Goal: Transaction & Acquisition: Obtain resource

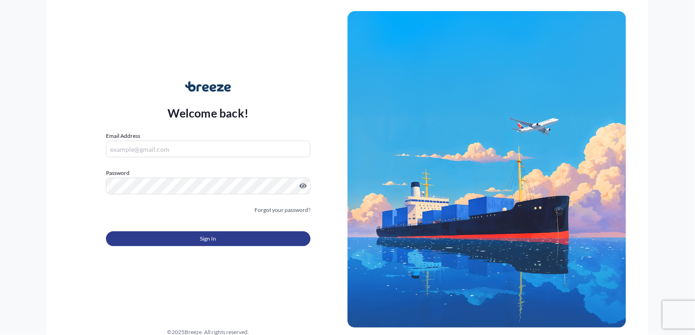
type input "[PERSON_NAME][EMAIL_ADDRESS][DOMAIN_NAME]"
click at [251, 243] on button "Sign In" at bounding box center [208, 238] width 205 height 15
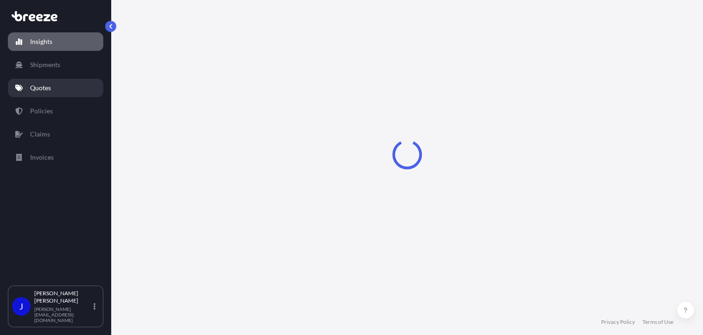
click at [44, 88] on p "Quotes" at bounding box center [40, 87] width 21 height 9
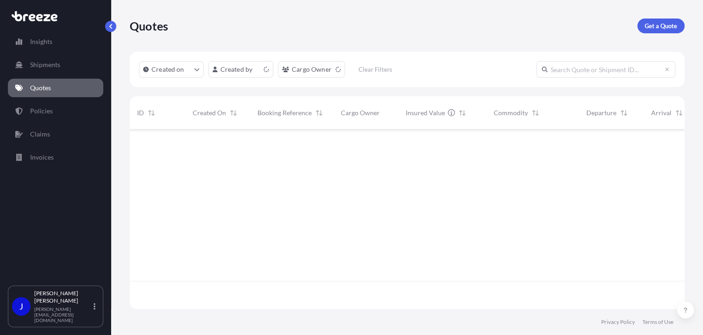
scroll to position [178, 547]
click at [658, 30] on p "Get a Quote" at bounding box center [660, 25] width 32 height 9
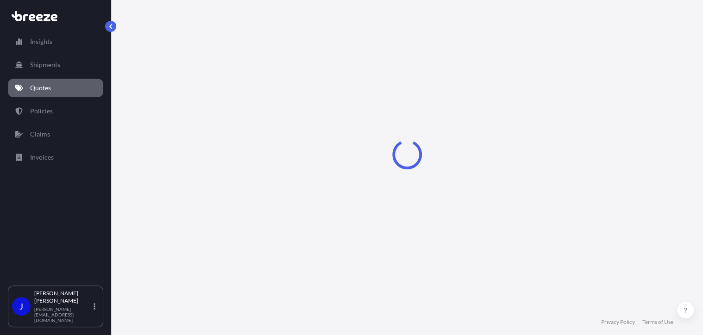
select select "Sea"
select select "1"
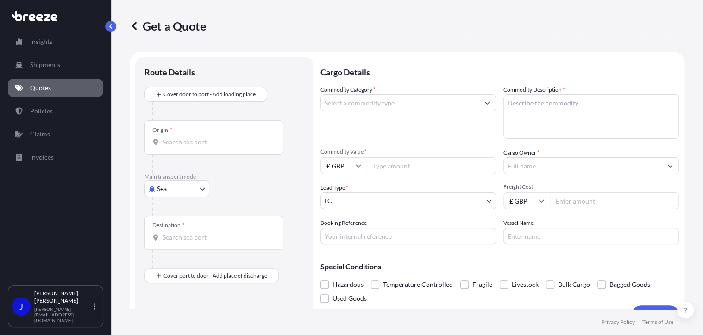
scroll to position [15, 0]
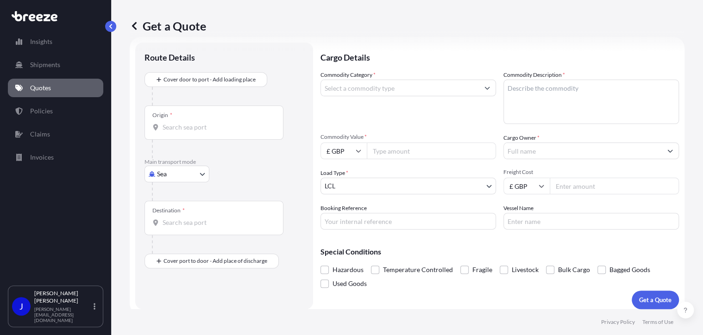
click at [178, 174] on body "Insights Shipments Quotes Policies Claims Invoices J [PERSON_NAME] [PERSON_NAME…" at bounding box center [351, 167] width 703 height 335
click at [181, 231] on div "Road" at bounding box center [176, 231] width 57 height 17
select select "Road"
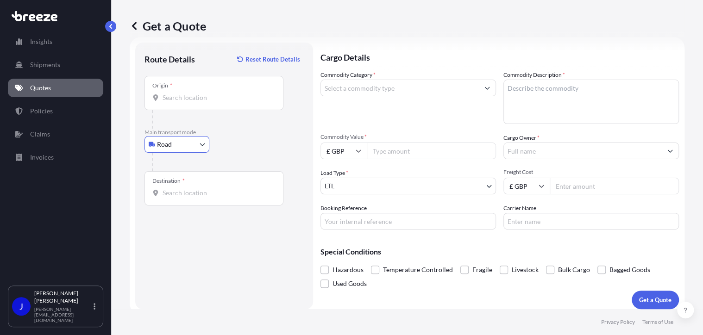
click at [186, 99] on input "Origin *" at bounding box center [216, 97] width 109 height 9
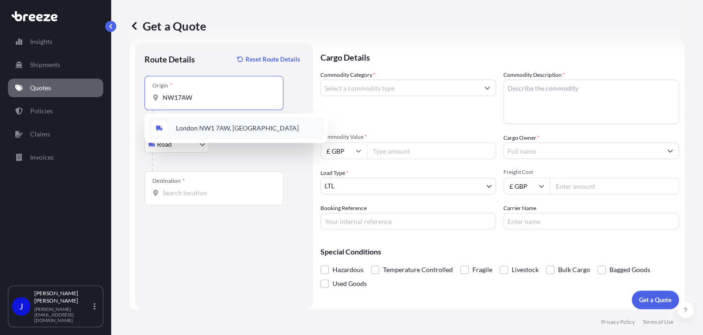
click at [184, 128] on span "London NW1 7AW, [GEOGRAPHIC_DATA]" at bounding box center [237, 128] width 123 height 9
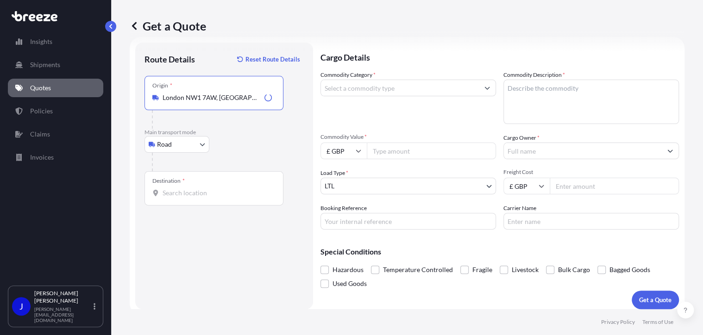
type input "London NW1 7AW, [GEOGRAPHIC_DATA]"
click at [191, 199] on div "Destination *" at bounding box center [213, 188] width 139 height 34
click at [191, 198] on input "Destination *" at bounding box center [216, 192] width 109 height 9
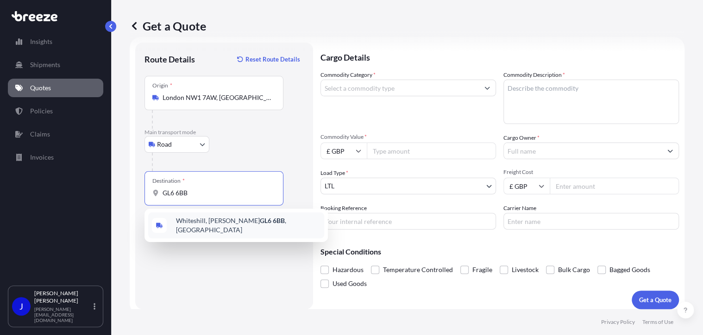
click at [191, 219] on span "[STREET_ADDRESS][PERSON_NAME]" at bounding box center [248, 225] width 144 height 19
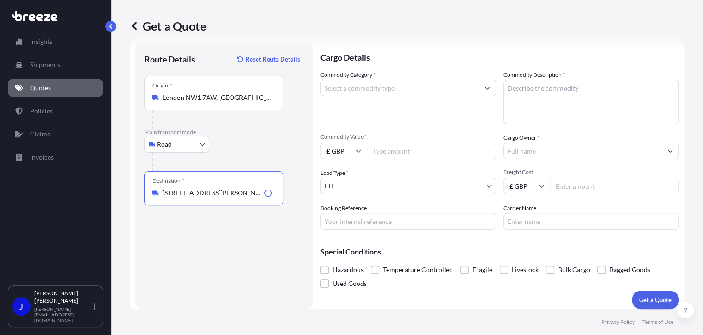
type input "[STREET_ADDRESS][PERSON_NAME]"
click at [372, 87] on input "Commodity Category *" at bounding box center [400, 88] width 158 height 17
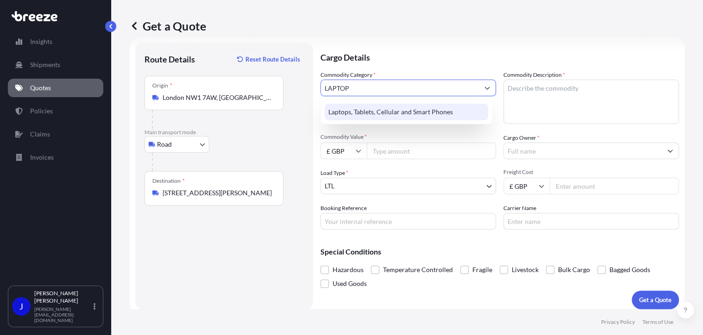
click at [373, 114] on div "Laptops, Tablets, Cellular and Smart Phones" at bounding box center [406, 112] width 164 height 17
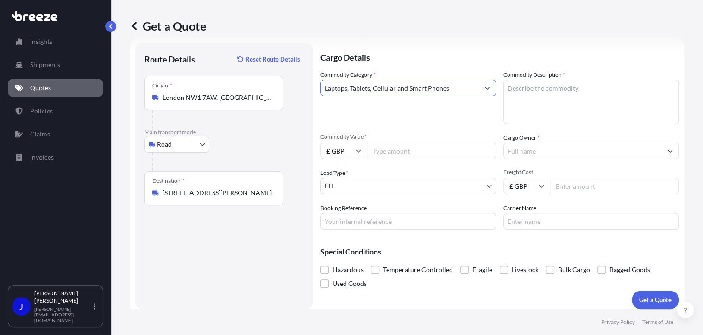
type input "Laptops, Tablets, Cellular and Smart Phones"
click at [535, 92] on textarea "Commodity Description *" at bounding box center [590, 102] width 175 height 44
type textarea "LAPTOP"
click at [433, 142] on div "Commodity Value * £ GBP" at bounding box center [407, 146] width 175 height 26
click at [432, 149] on input "Commodity Value *" at bounding box center [431, 151] width 129 height 17
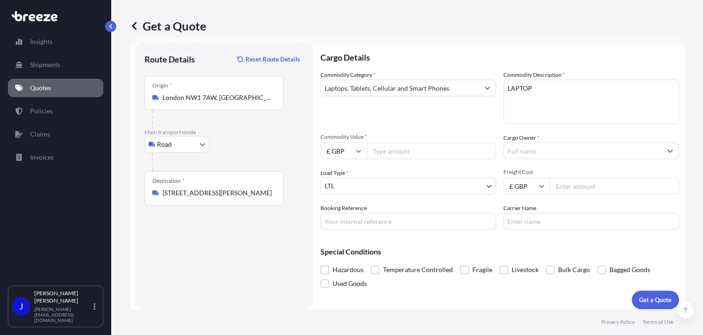
click at [406, 151] on input "Commodity Value *" at bounding box center [431, 151] width 129 height 17
type input "1500"
click at [557, 155] on input "Cargo Owner *" at bounding box center [583, 151] width 158 height 17
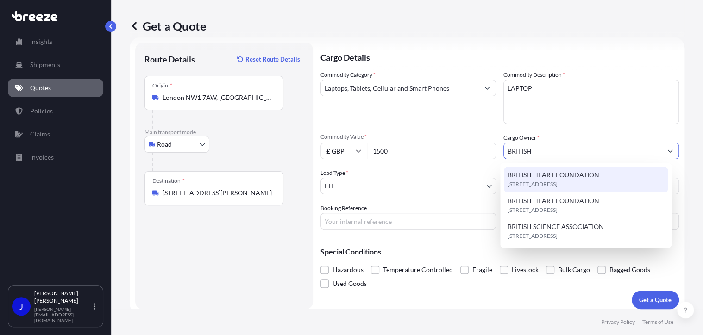
click at [555, 177] on span "BRITISH HEART FOUNDATION" at bounding box center [553, 174] width 92 height 9
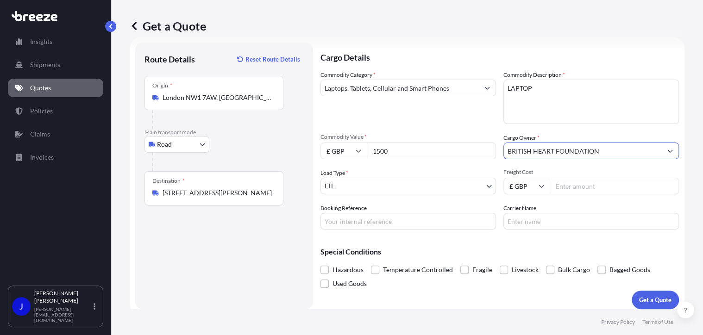
type input "BRITISH HEART FOUNDATION"
click at [573, 187] on input "Freight Cost" at bounding box center [613, 186] width 129 height 17
type input "14.97"
click at [350, 219] on input "Booking Reference" at bounding box center [407, 221] width 175 height 17
paste input "2213826"
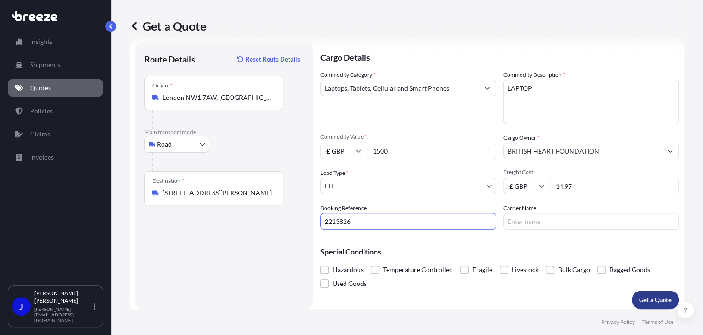
type input "2213826"
click at [645, 294] on button "Get a Quote" at bounding box center [654, 300] width 47 height 19
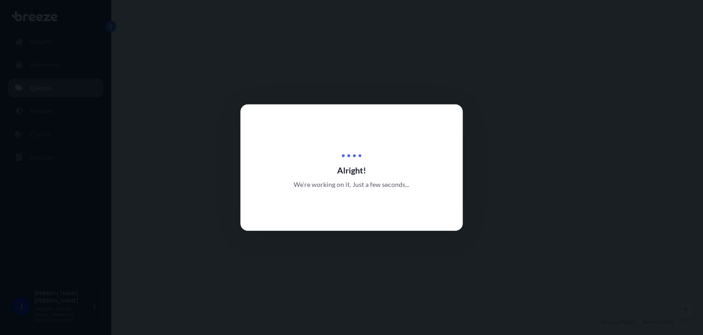
select select "Road"
select select "1"
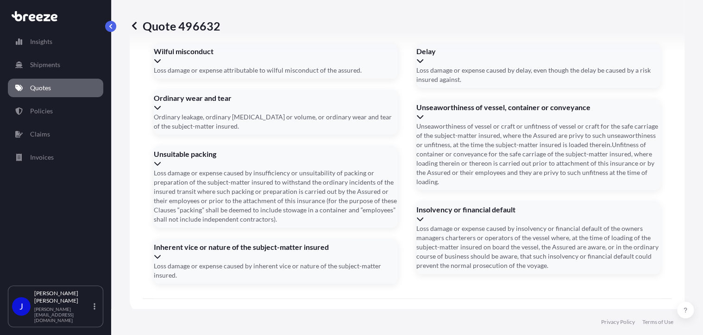
scroll to position [1154, 0]
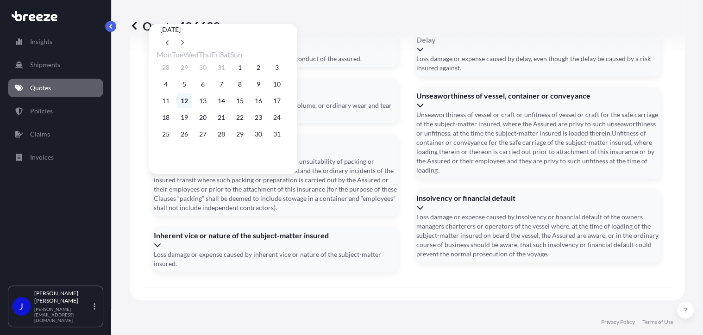
click at [190, 104] on button "12" at bounding box center [184, 100] width 15 height 15
type input "[DATE]"
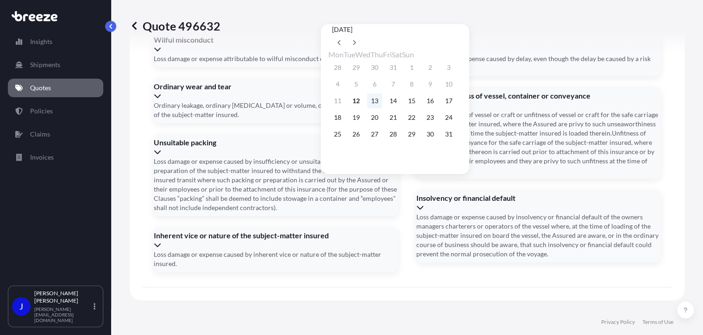
click at [380, 104] on button "13" at bounding box center [374, 100] width 15 height 15
type input "[DATE]"
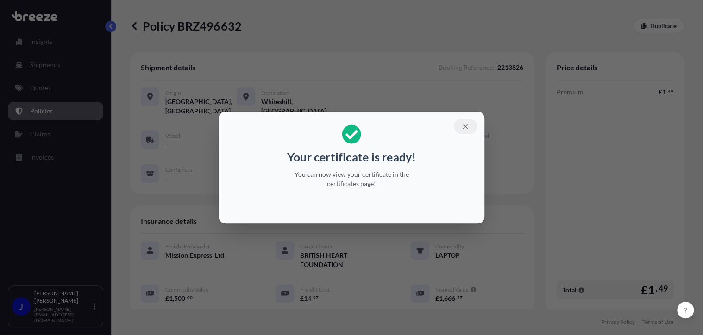
click at [464, 125] on icon "button" at bounding box center [464, 126] width 5 height 5
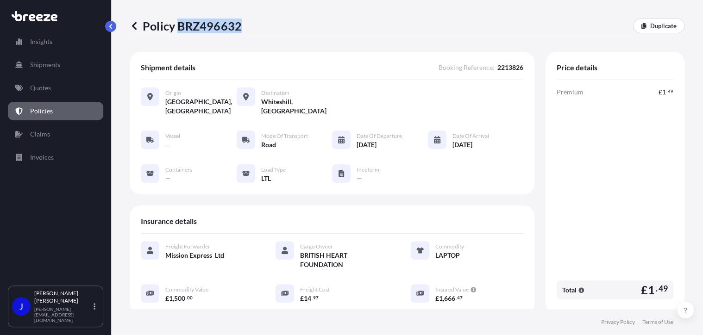
drag, startPoint x: 179, startPoint y: 27, endPoint x: 237, endPoint y: 27, distance: 58.8
click at [237, 27] on p "Policy BRZ496632" at bounding box center [186, 26] width 112 height 15
drag, startPoint x: 237, startPoint y: 27, endPoint x: 232, endPoint y: 25, distance: 5.9
copy p "BRZ496632"
